Goal: Check status

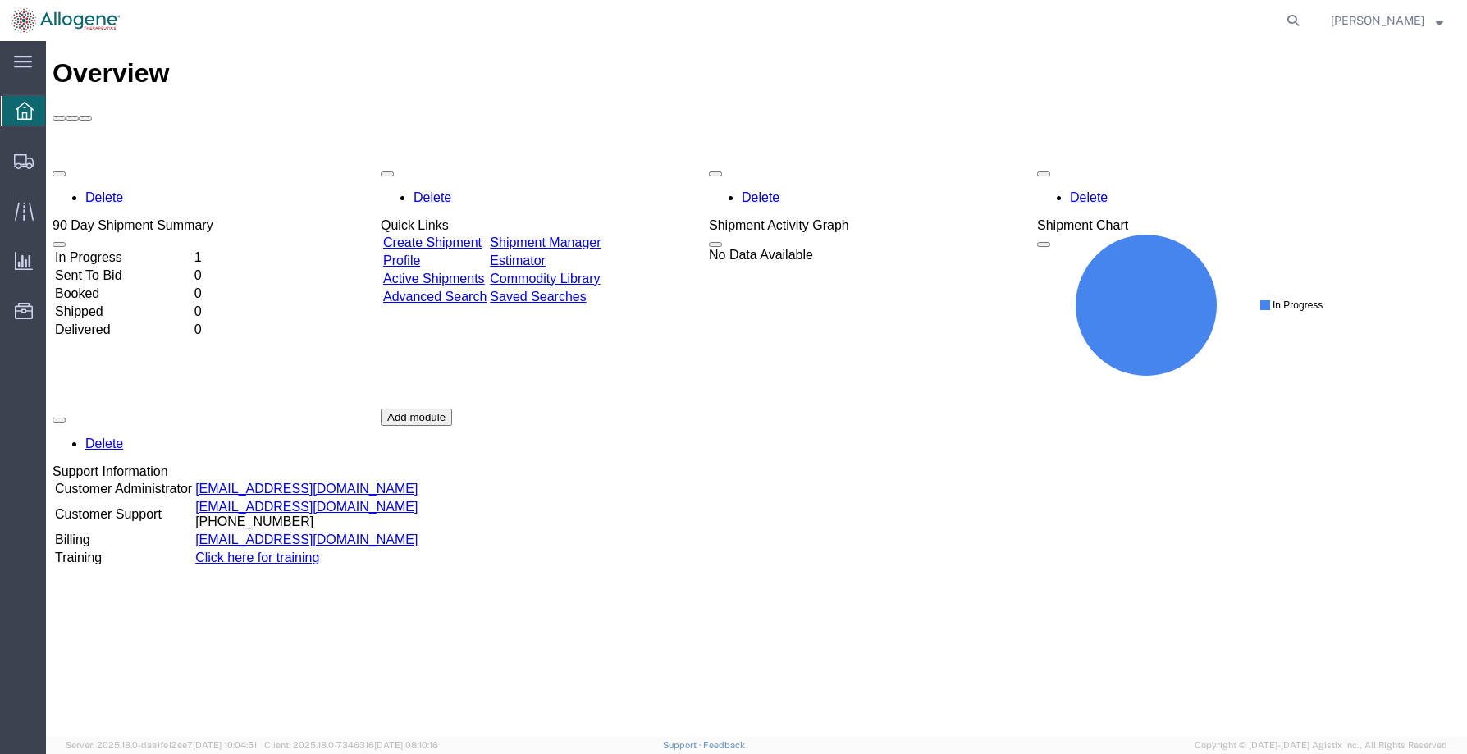
click at [158, 249] on td "In Progress" at bounding box center [123, 257] width 138 height 16
